Goal: Task Accomplishment & Management: Manage account settings

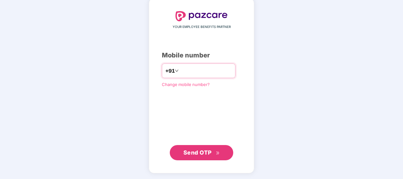
type input "**********"
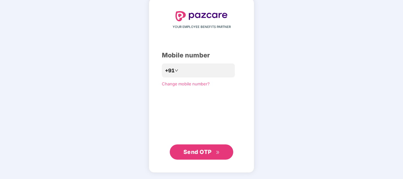
click at [200, 151] on span "Send OTP" at bounding box center [197, 152] width 28 height 7
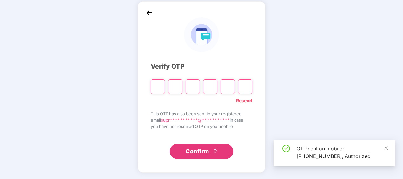
scroll to position [28, 0]
